Goal: Communication & Community: Connect with others

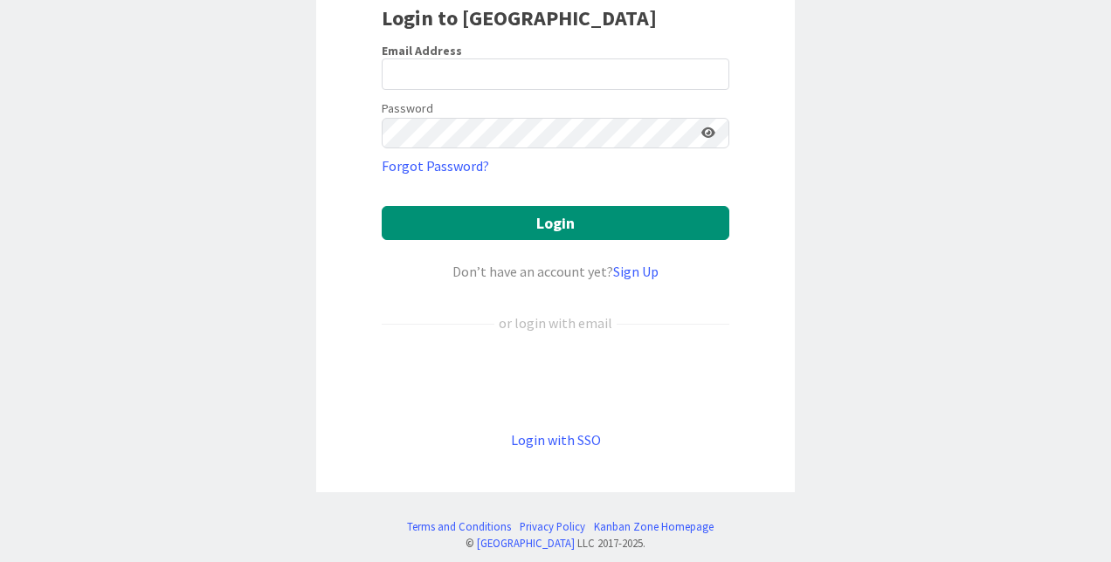
scroll to position [166, 0]
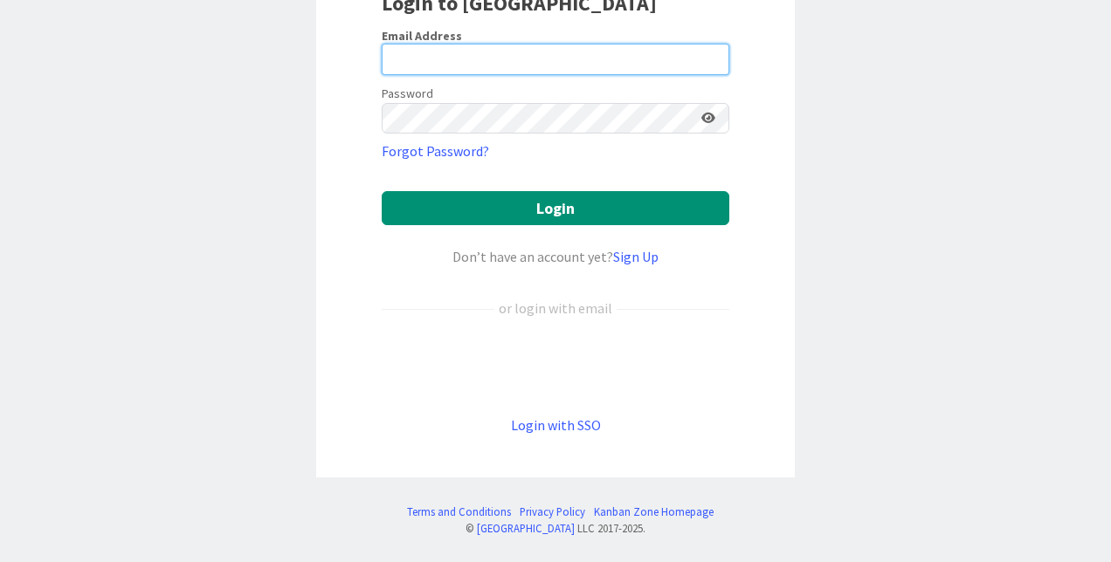
type input "[PERSON_NAME]"
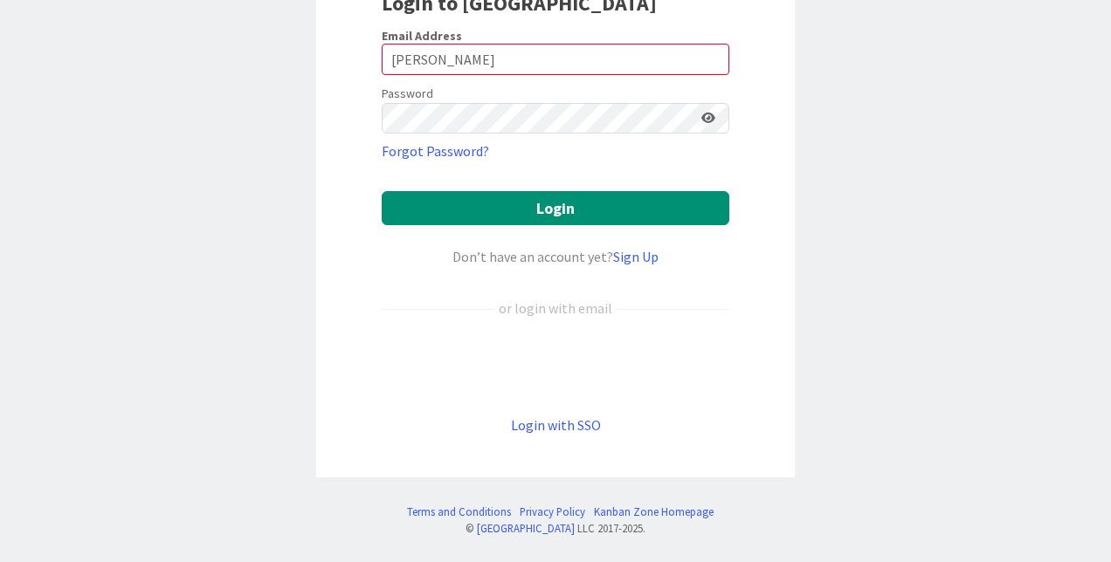
drag, startPoint x: 506, startPoint y: 398, endPoint x: 516, endPoint y: 412, distance: 17.5
click at [506, 398] on form "Email Address [PERSON_NAME] Password Forgot Password? Login Don’t have an accou…" at bounding box center [555, 232] width 347 height 408
click at [545, 431] on link "Login with SSO" at bounding box center [556, 424] width 90 height 17
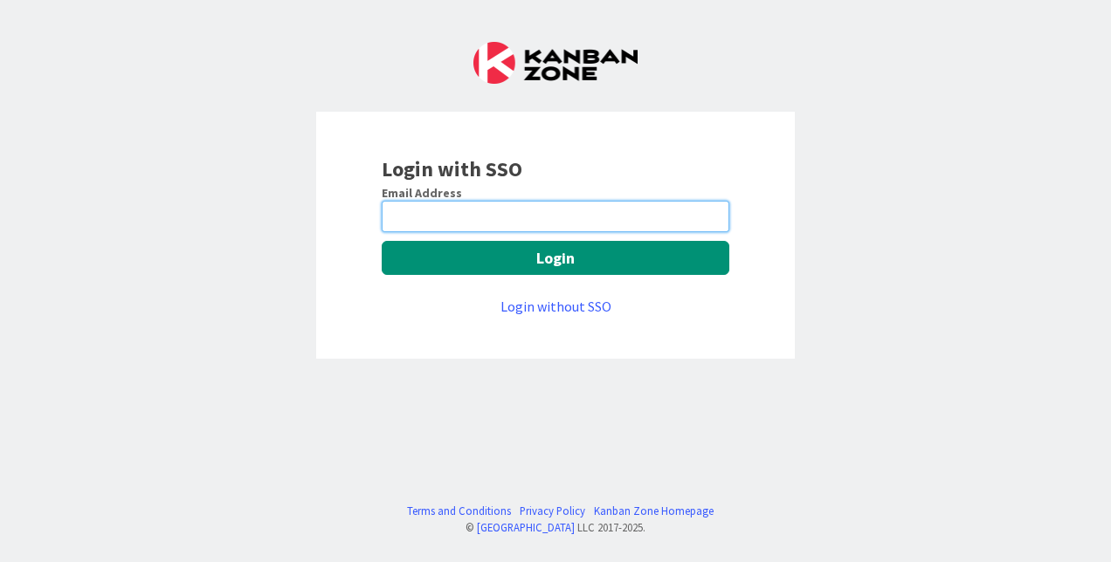
click at [596, 213] on input "email" at bounding box center [555, 216] width 347 height 31
type input "[PERSON_NAME][EMAIL_ADDRESS][PERSON_NAME][DOMAIN_NAME]"
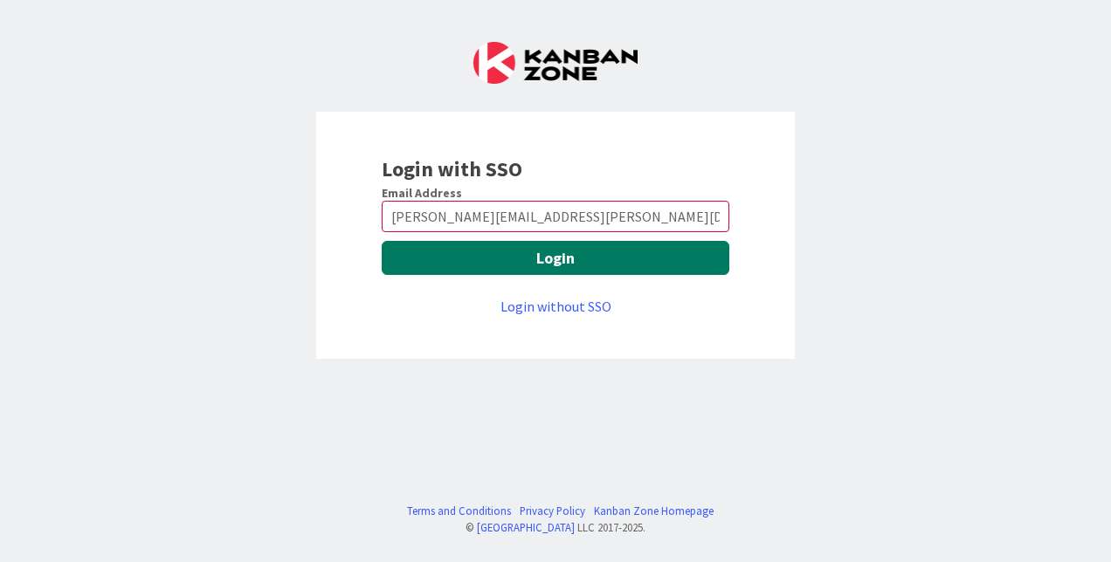
click at [552, 250] on button "Login" at bounding box center [555, 258] width 347 height 34
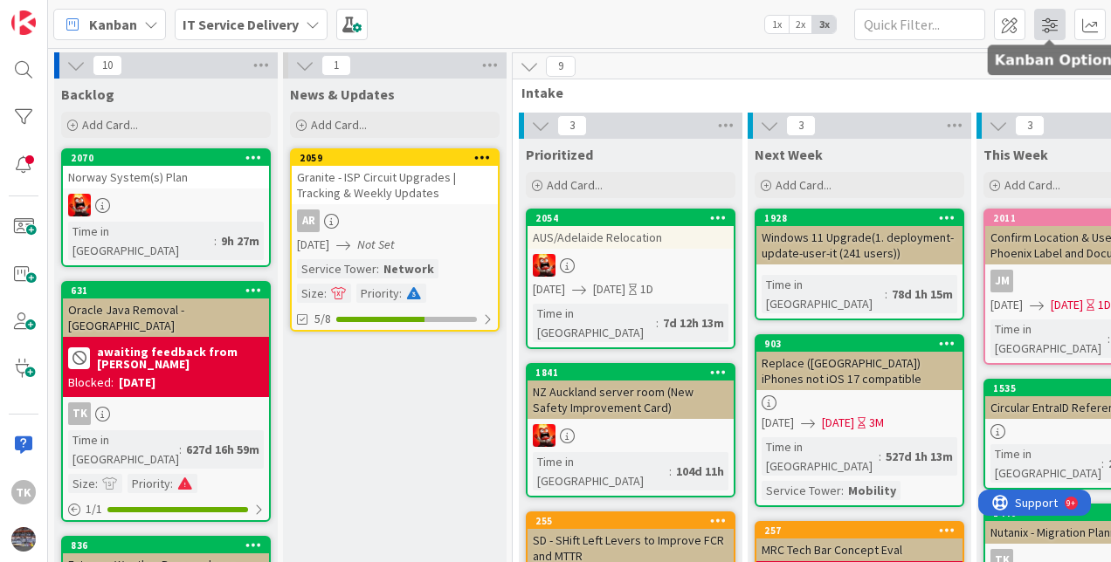
click at [1060, 22] on span at bounding box center [1049, 24] width 31 height 31
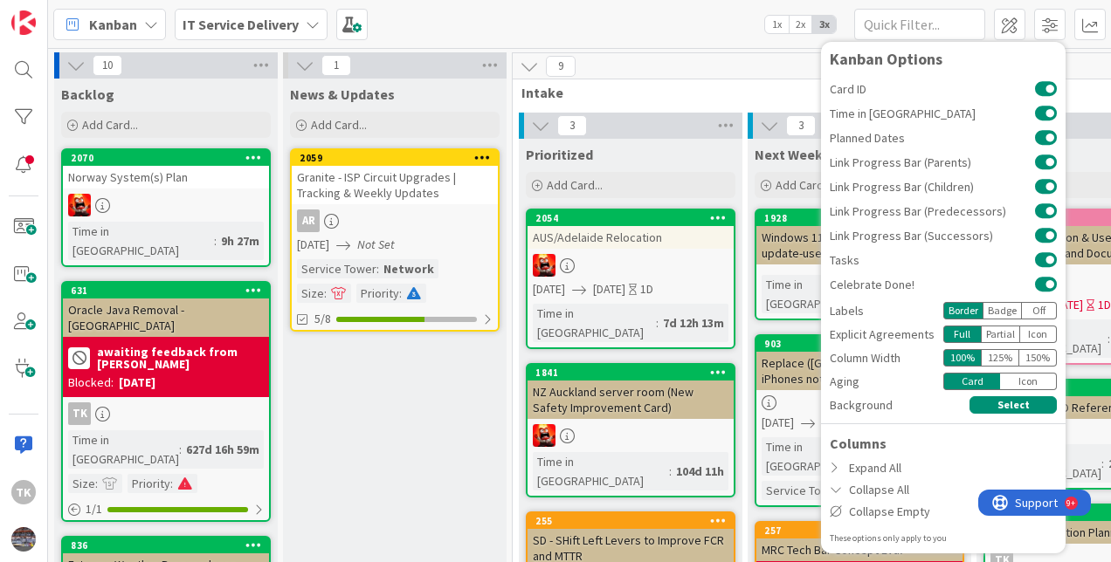
click at [559, 10] on div "Kanban IT Service Delivery 1x 2x 3x Kanban Options Card ID Time in Column Plann…" at bounding box center [579, 24] width 1063 height 48
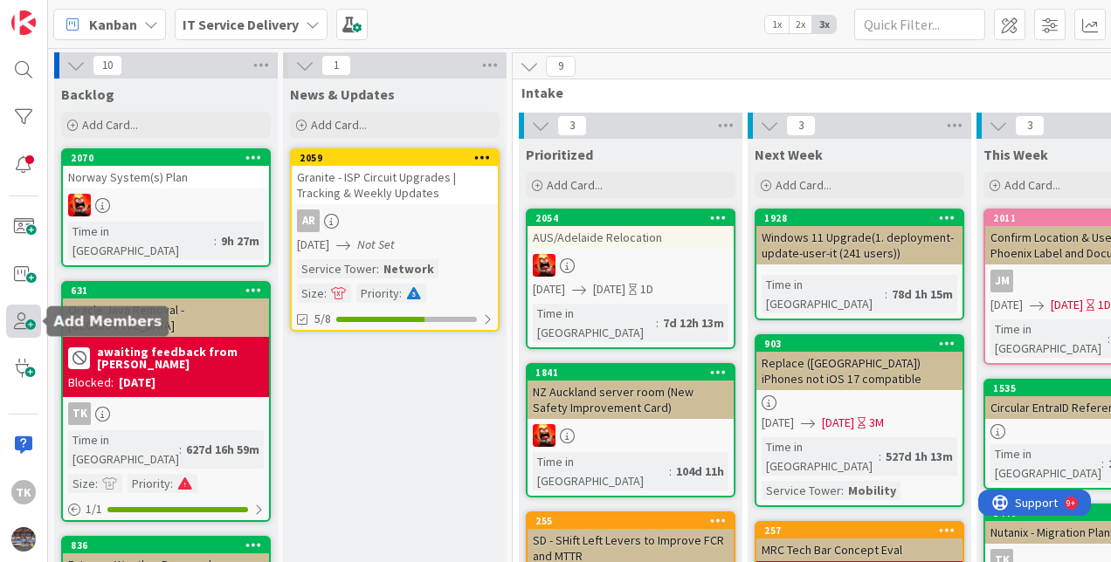
click at [18, 316] on span at bounding box center [23, 321] width 35 height 33
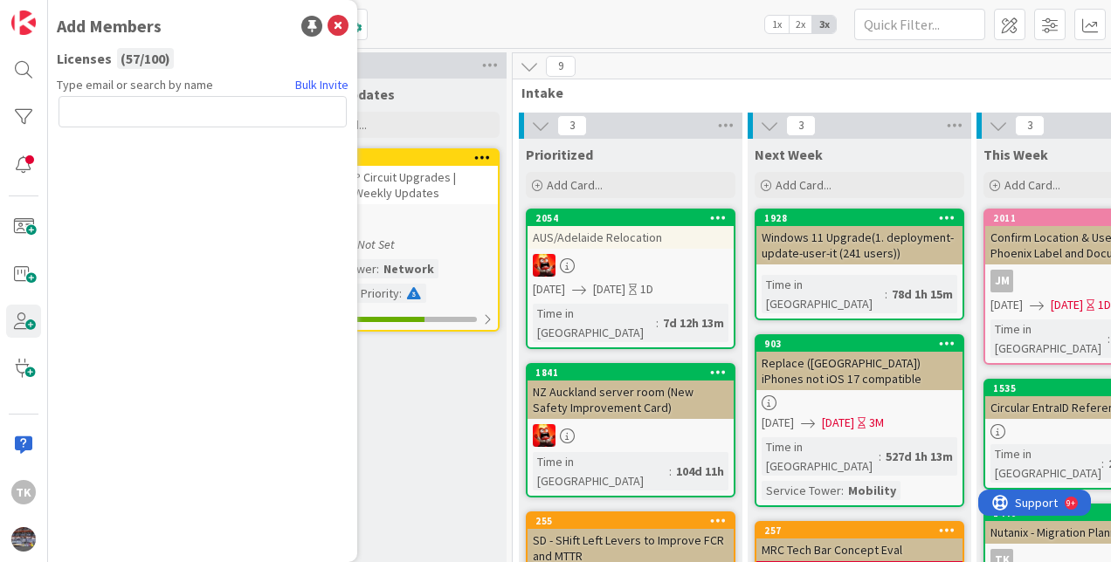
click at [274, 115] on input "text" at bounding box center [202, 111] width 288 height 31
paste input "Muralidharan.Ramanuj@mrcglobal.com"
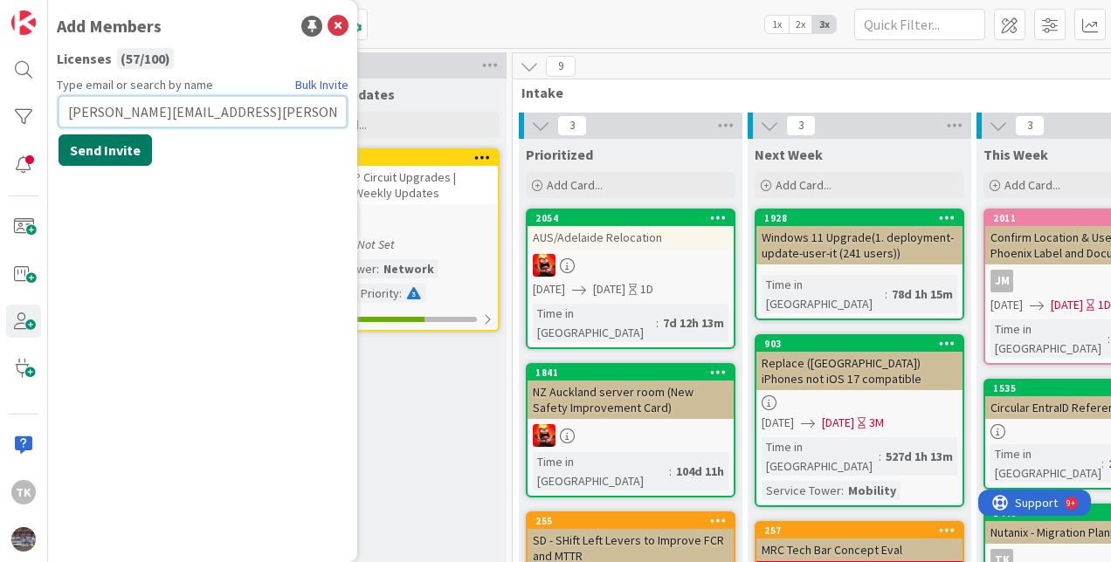
type input "Muralidharan.Ramanuj@mrcglobal.com"
click at [108, 146] on button "Send Invite" at bounding box center [104, 149] width 93 height 31
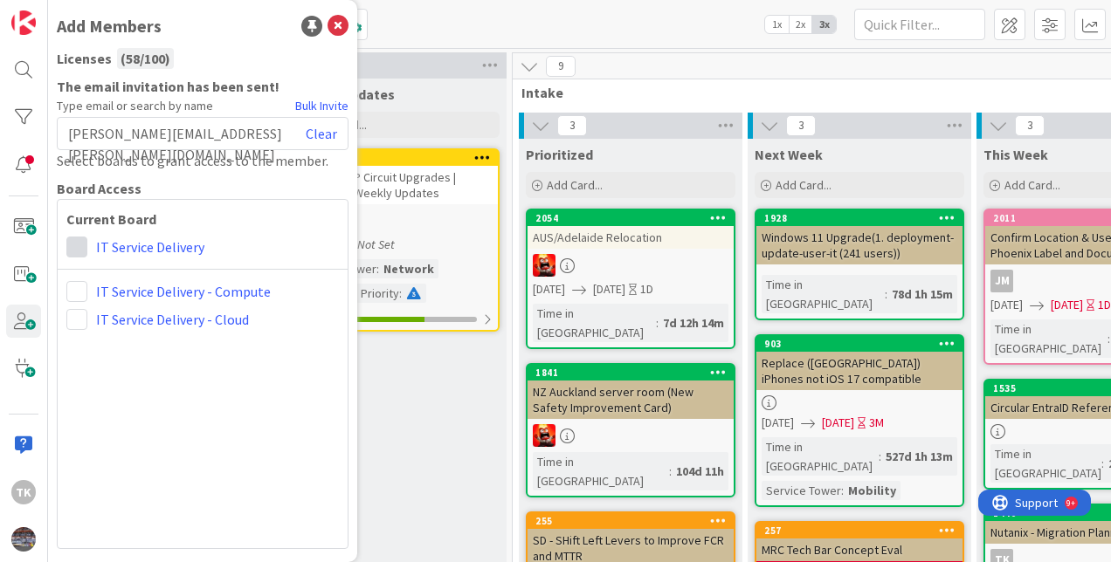
click at [73, 250] on span at bounding box center [76, 247] width 21 height 21
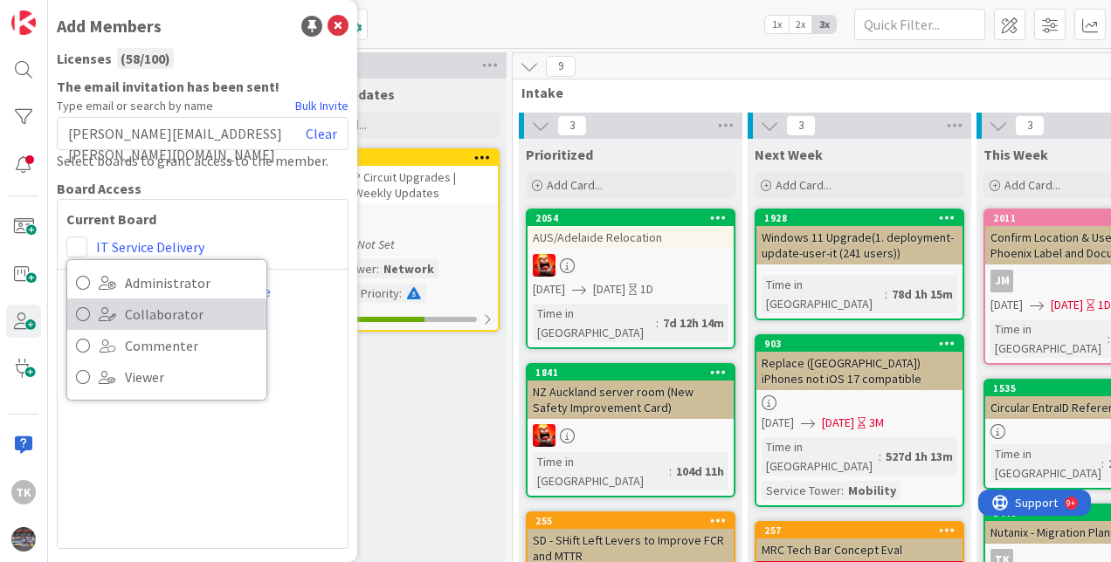
click at [157, 324] on span "Collaborator" at bounding box center [191, 314] width 133 height 26
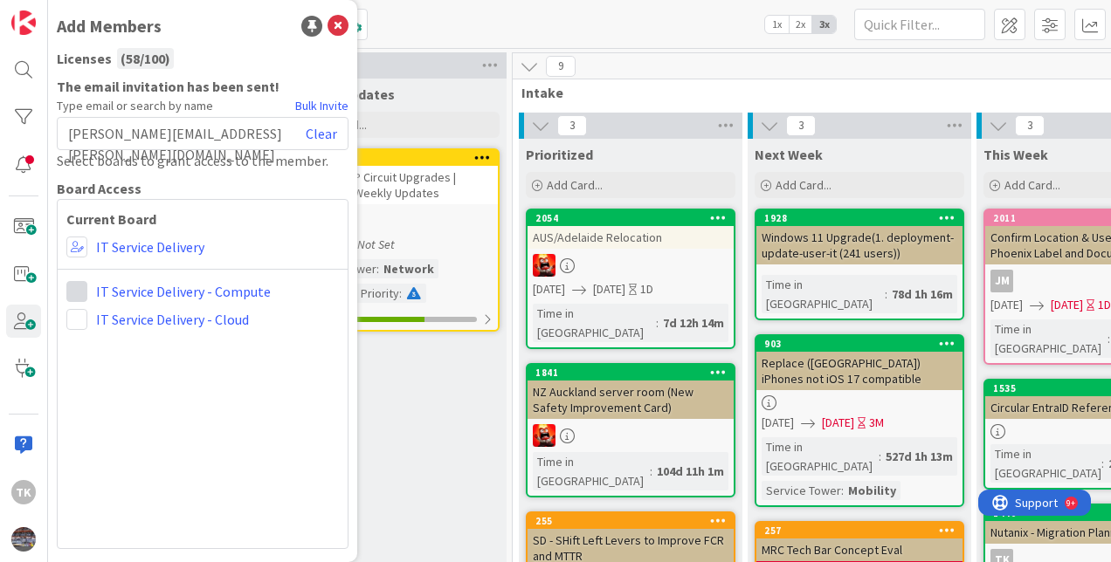
click at [72, 289] on span at bounding box center [76, 291] width 21 height 21
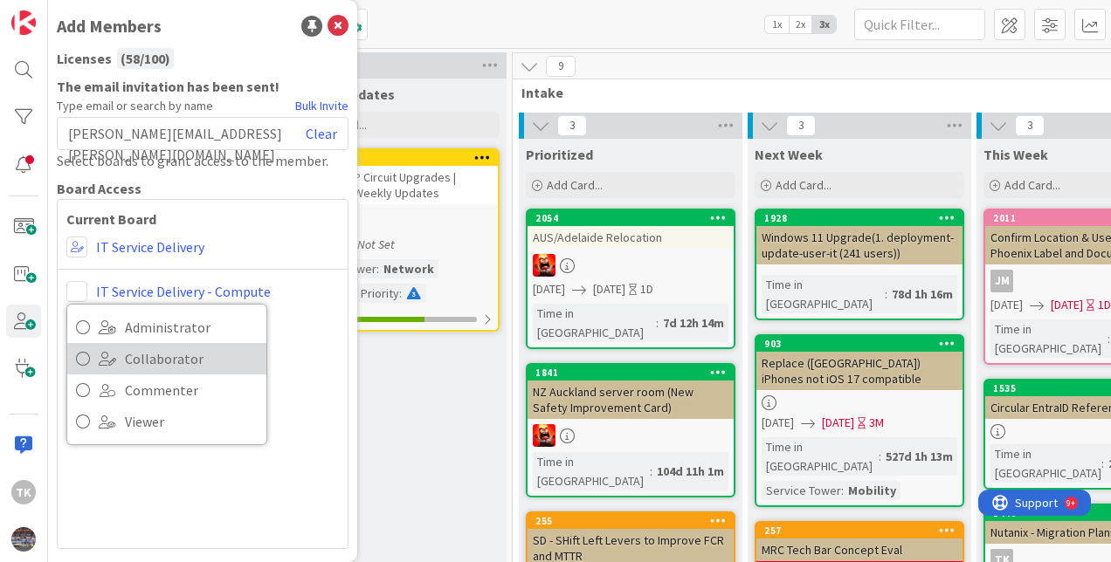
click at [148, 353] on span "Collaborator" at bounding box center [191, 359] width 133 height 26
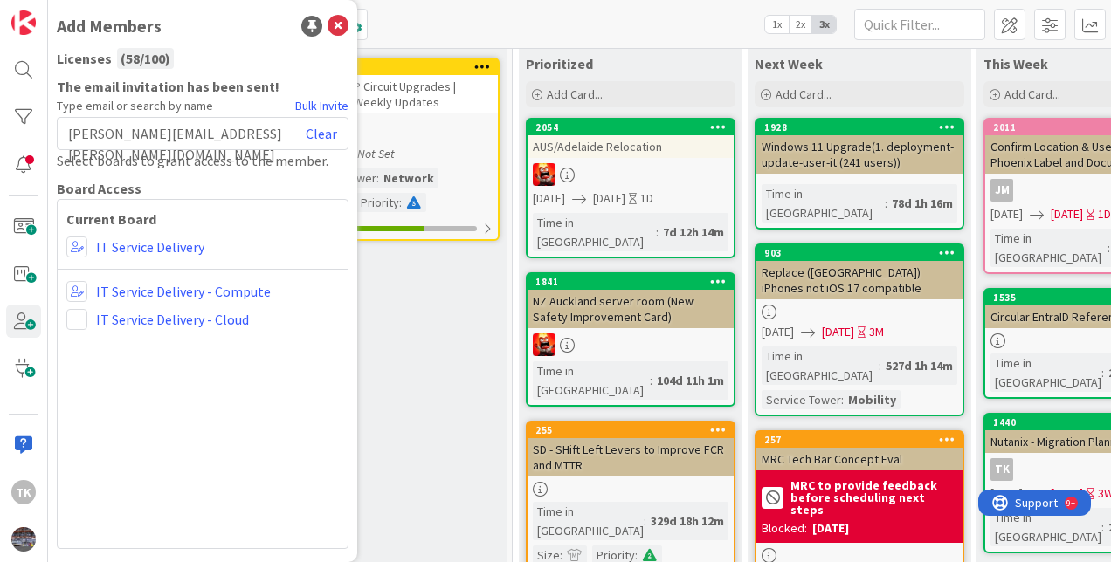
scroll to position [175, 0]
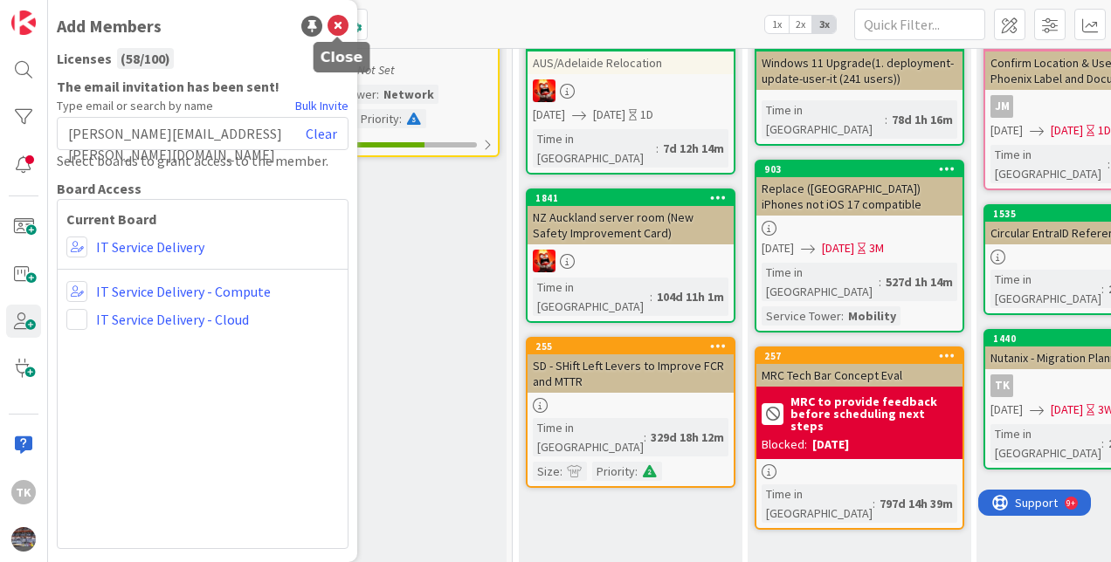
click at [341, 31] on icon at bounding box center [337, 26] width 21 height 21
